Goal: Information Seeking & Learning: Learn about a topic

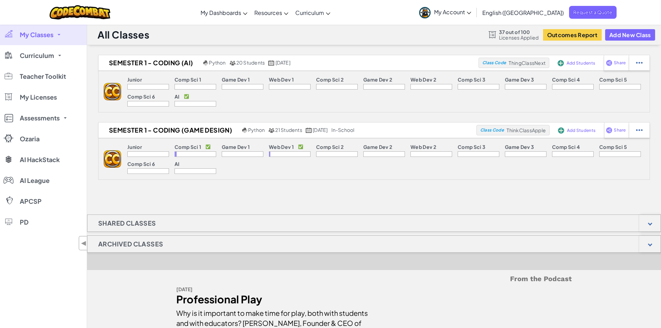
click at [471, 12] on span "My Account" at bounding box center [452, 11] width 37 height 7
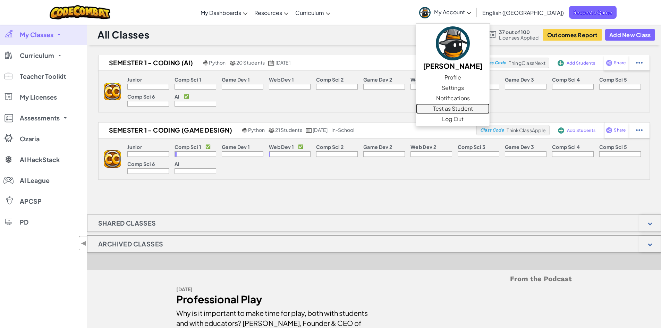
click at [489, 106] on link "Test as Student" at bounding box center [453, 108] width 74 height 10
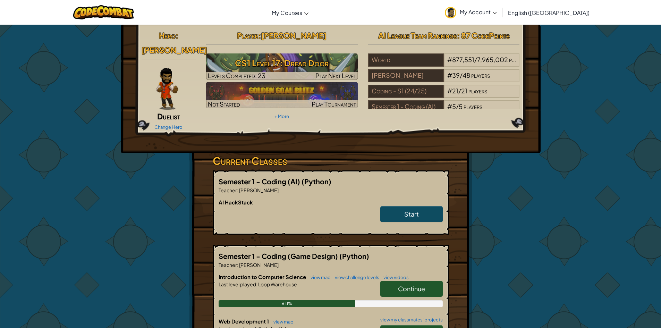
click at [500, 16] on link "My Account" at bounding box center [470, 12] width 59 height 22
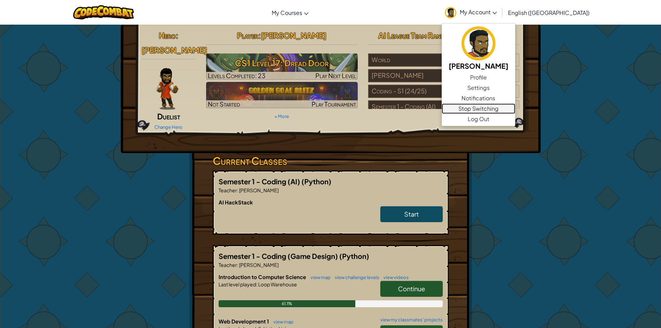
click at [515, 110] on link "Stop Switching" at bounding box center [478, 108] width 74 height 10
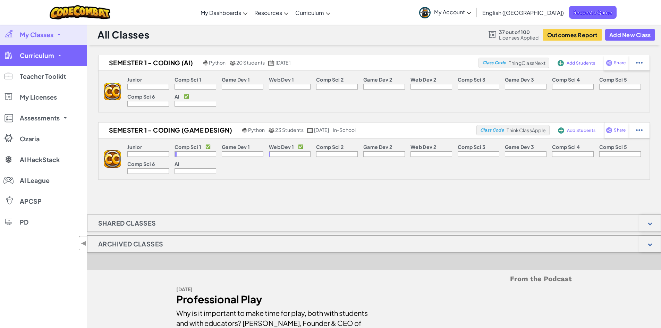
click at [48, 54] on span "Curriculum" at bounding box center [37, 55] width 34 height 6
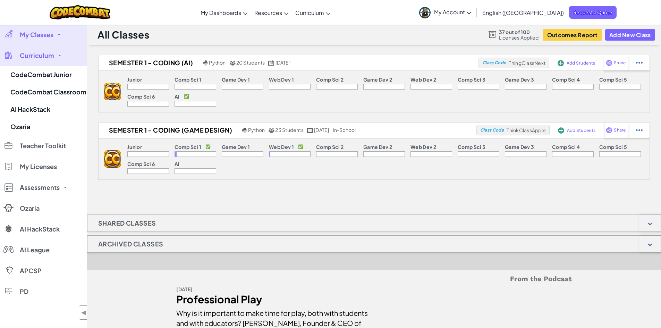
click at [47, 37] on span "My Classes" at bounding box center [37, 35] width 34 height 6
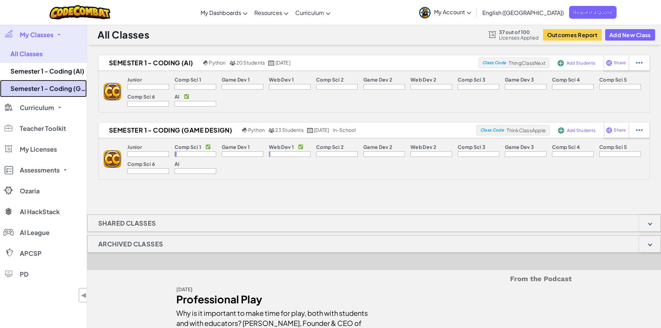
click at [53, 87] on link "Semester 1 - Coding (Game Design)" at bounding box center [43, 88] width 87 height 17
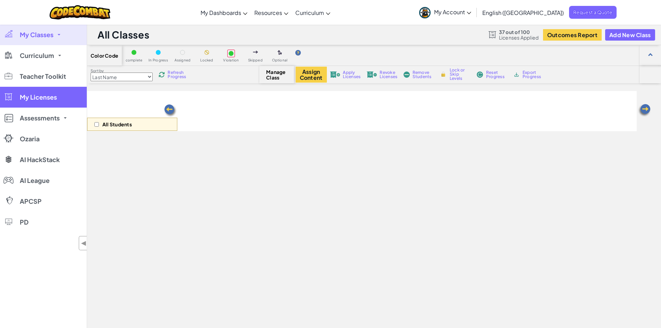
select select "5789587aad86a6efb573701f"
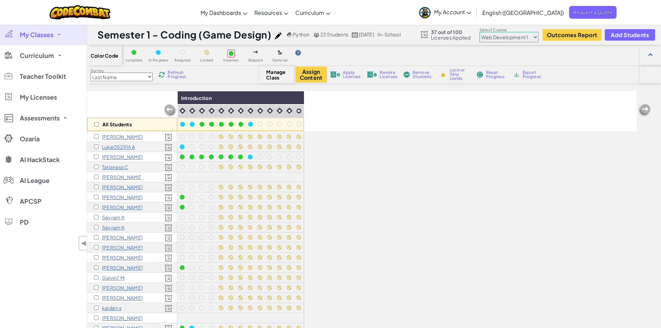
click at [33, 36] on span "My Classes" at bounding box center [37, 35] width 34 height 6
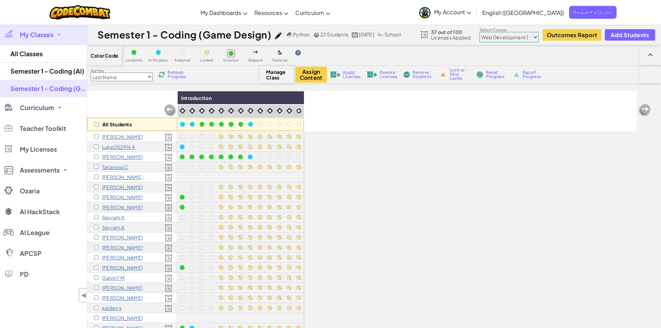
click at [35, 36] on span "My Classes" at bounding box center [37, 35] width 34 height 6
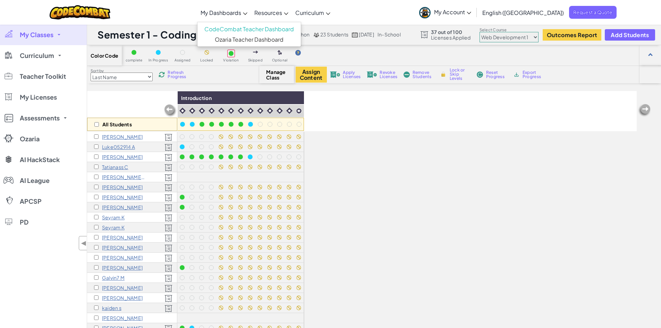
click at [237, 12] on span "My Dashboards" at bounding box center [220, 12] width 41 height 7
click at [248, 26] on link "CodeCombat Teacher Dashboard" at bounding box center [248, 29] width 103 height 10
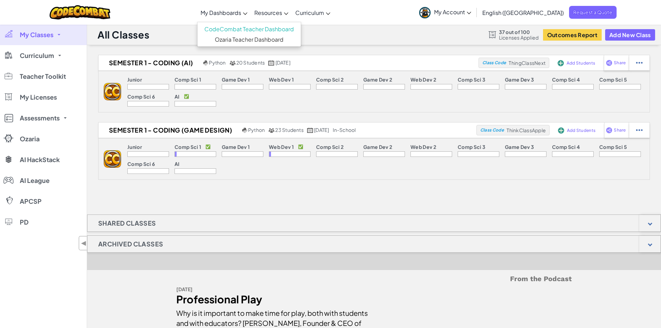
click at [54, 35] on link "My Classes" at bounding box center [43, 34] width 87 height 21
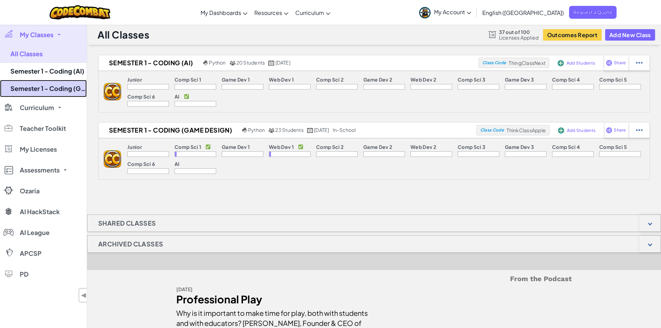
click at [67, 84] on link "Semester 1 - Coding (Game Design)" at bounding box center [43, 88] width 87 height 17
select select "5789587aad86a6efb573701f"
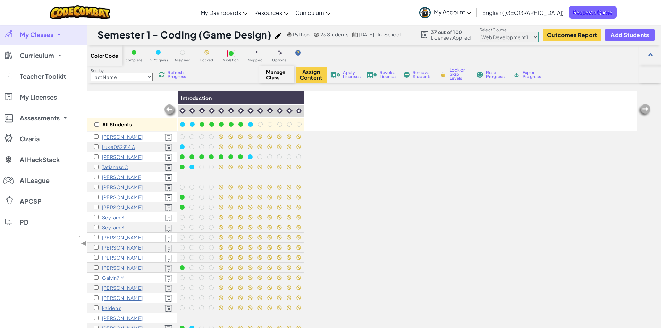
click at [118, 178] on p "Gabriela Flores Garcia" at bounding box center [123, 177] width 43 height 6
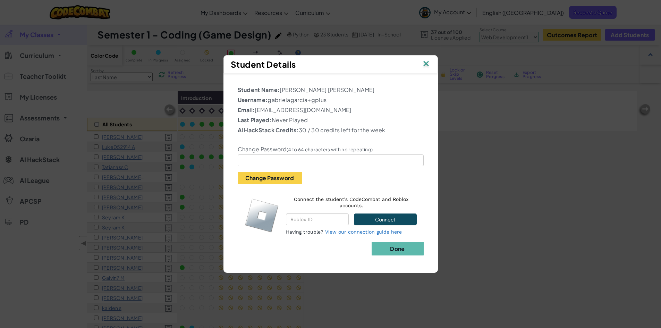
click at [426, 62] on img at bounding box center [425, 64] width 9 height 10
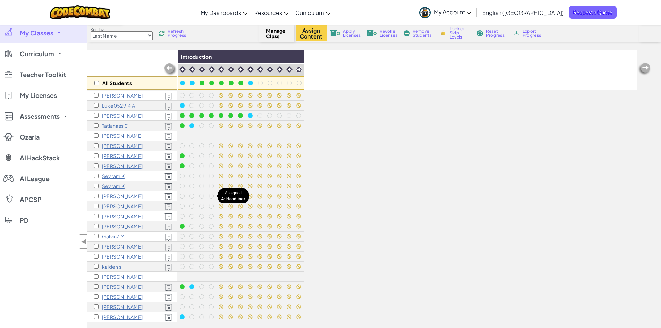
scroll to position [35, 0]
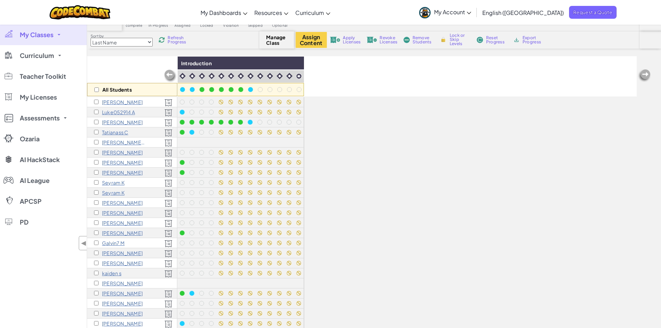
click at [471, 10] on span "My Account" at bounding box center [452, 11] width 37 height 7
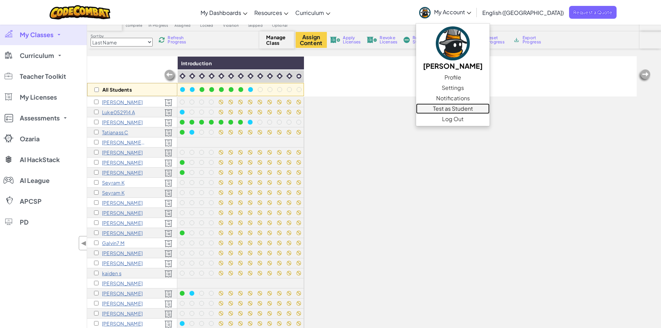
click at [489, 112] on link "Test as Student" at bounding box center [453, 108] width 74 height 10
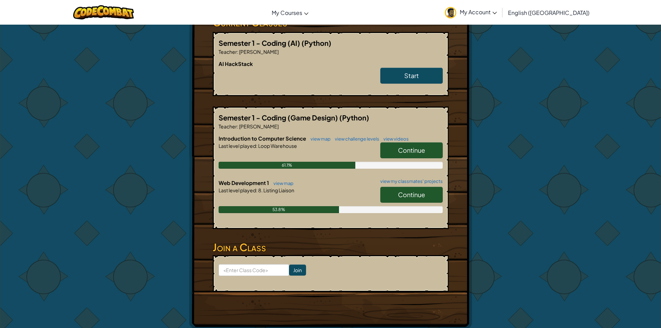
scroll to position [139, 0]
click at [412, 190] on span "Continue" at bounding box center [411, 194] width 27 height 8
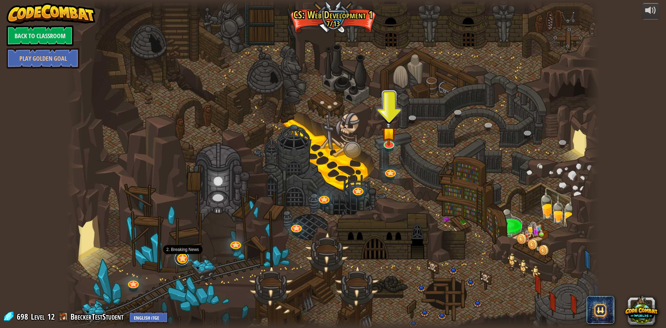
click at [182, 259] on link at bounding box center [182, 258] width 14 height 14
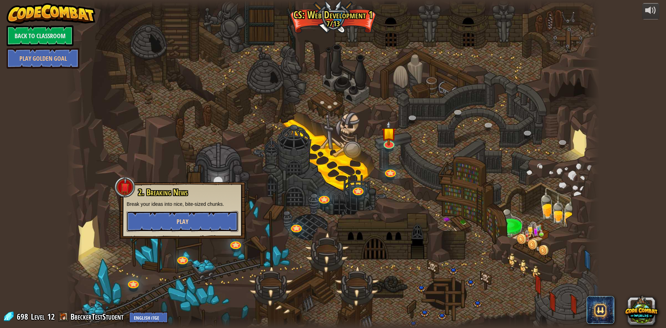
click at [179, 218] on span "Play" at bounding box center [182, 221] width 12 height 9
